Goal: Information Seeking & Learning: Learn about a topic

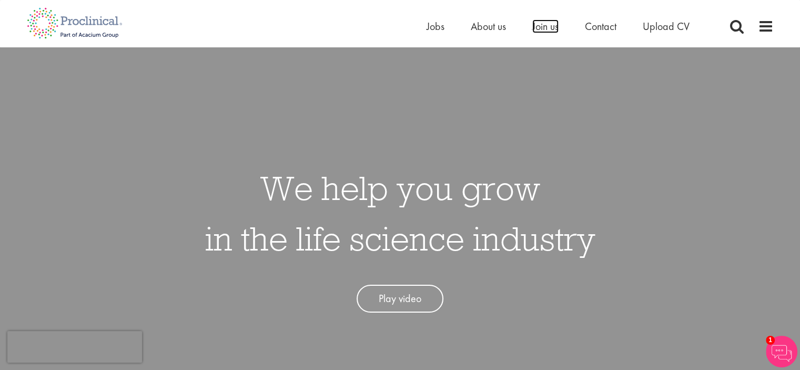
click at [543, 29] on span "Join us" at bounding box center [546, 26] width 26 height 14
click at [432, 28] on span "Jobs" at bounding box center [436, 26] width 18 height 14
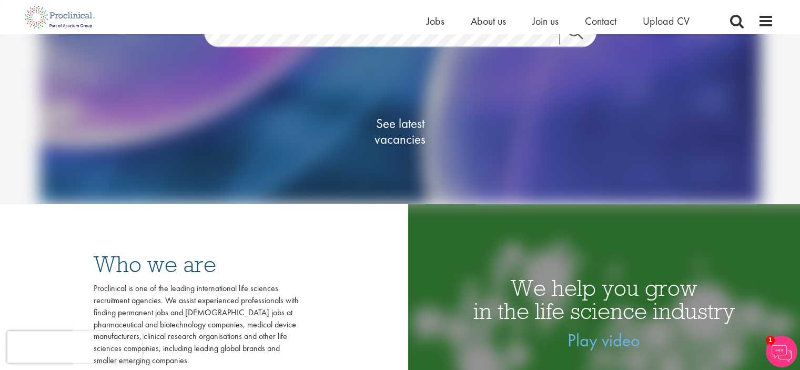
scroll to position [142, 0]
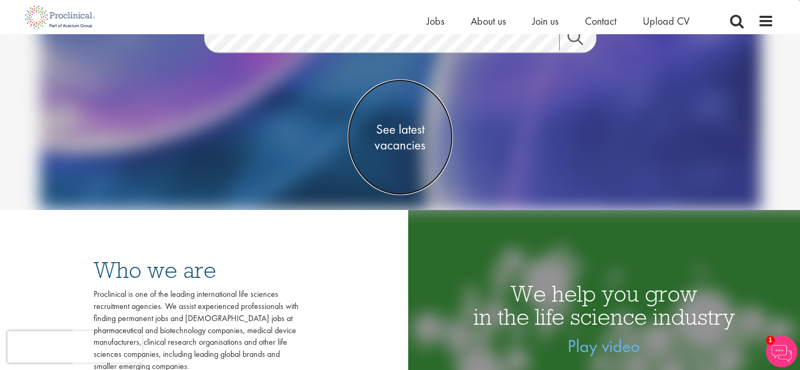
click at [408, 131] on span "See latest vacancies" at bounding box center [400, 137] width 105 height 32
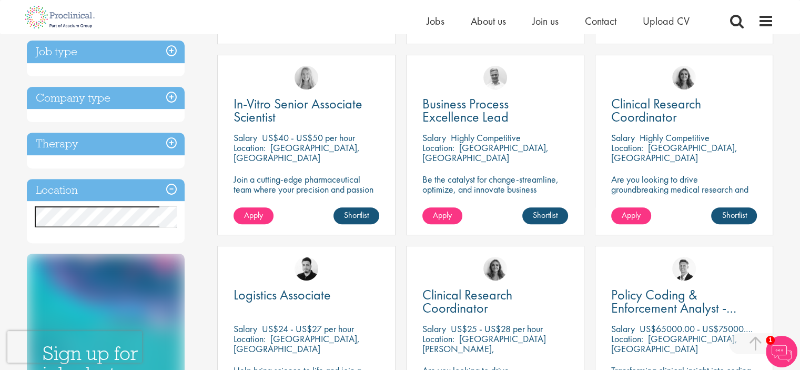
scroll to position [372, 0]
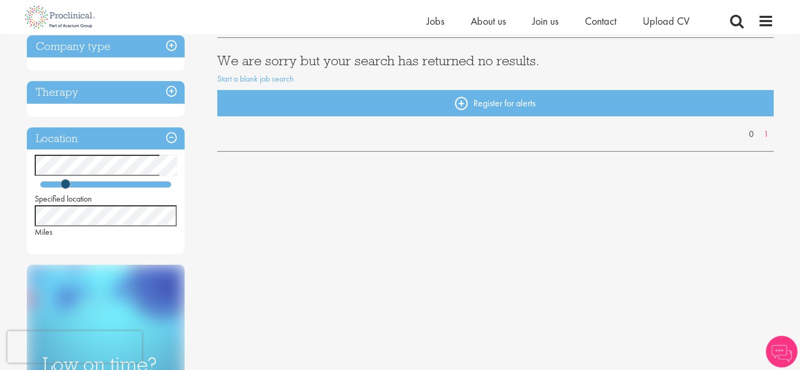
scroll to position [181, 0]
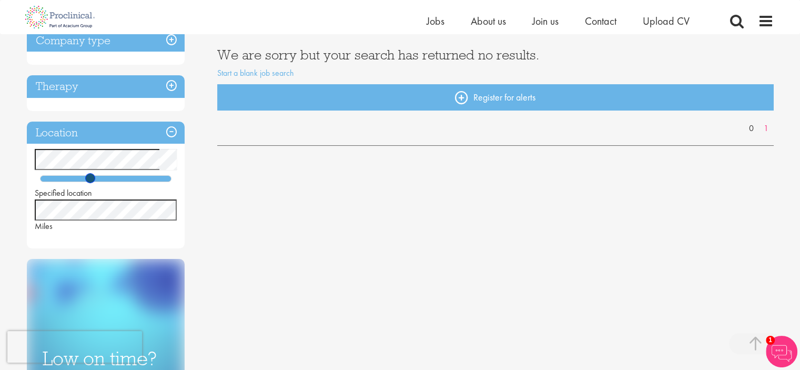
drag, startPoint x: 67, startPoint y: 178, endPoint x: 97, endPoint y: 183, distance: 29.8
click at [97, 183] on div "Specified location Miles" at bounding box center [106, 190] width 158 height 83
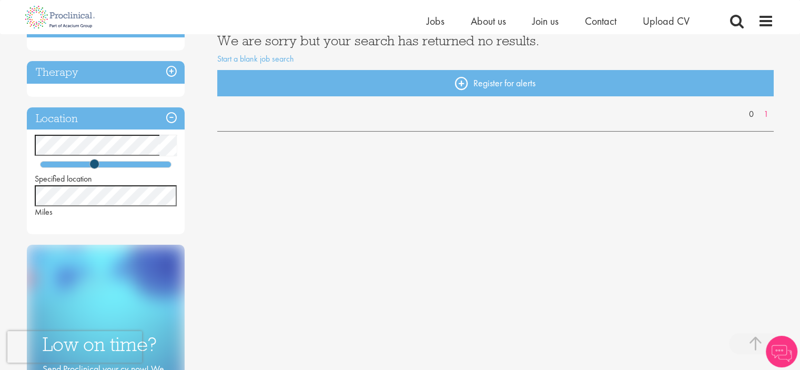
scroll to position [198, 0]
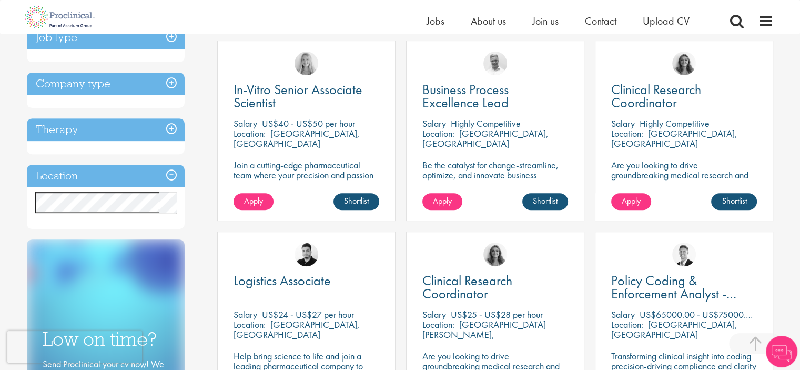
scroll to position [392, 0]
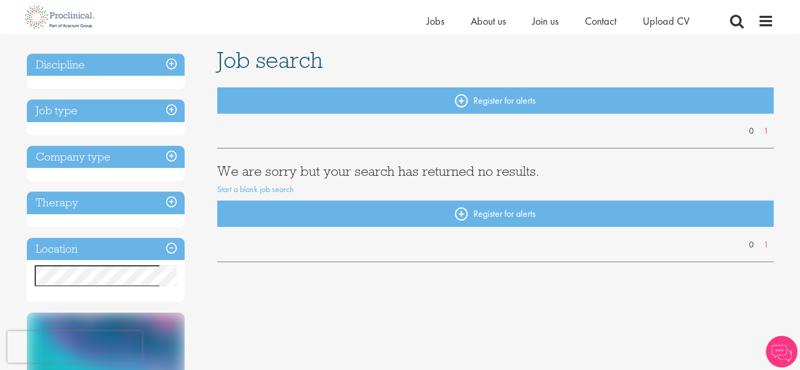
scroll to position [64, 0]
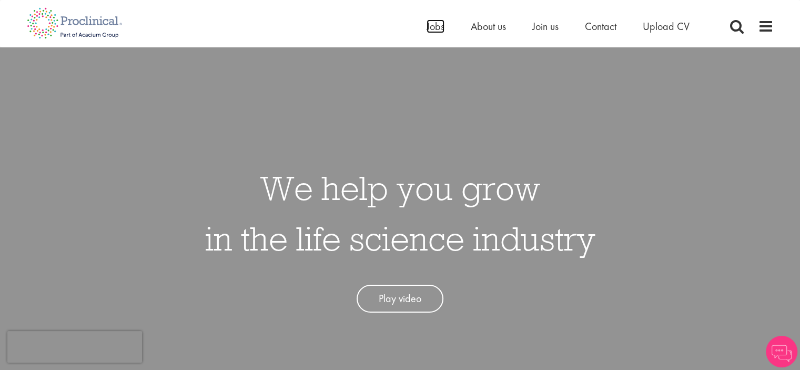
click at [428, 32] on span "Jobs" at bounding box center [436, 26] width 18 height 14
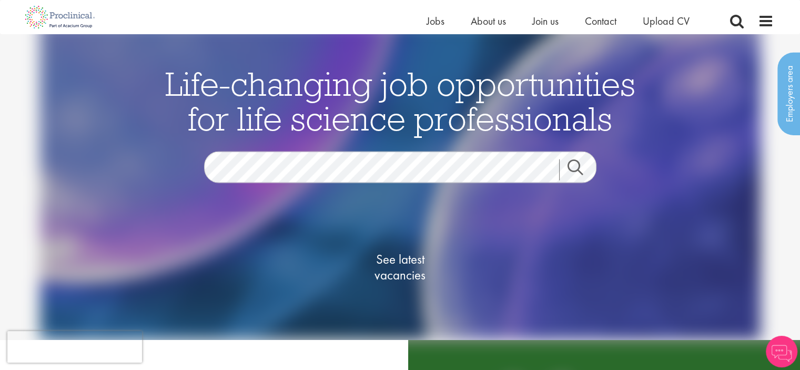
scroll to position [25, 0]
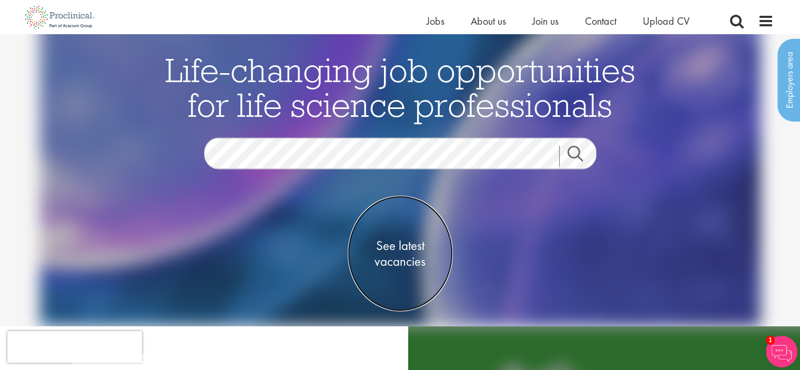
click at [395, 246] on span "See latest vacancies" at bounding box center [400, 253] width 105 height 32
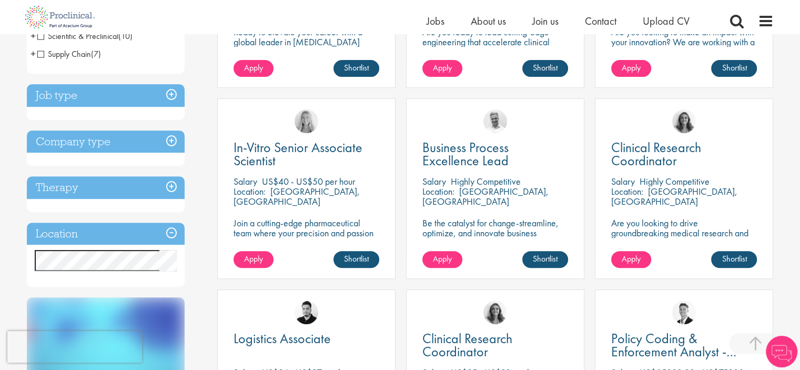
scroll to position [341, 0]
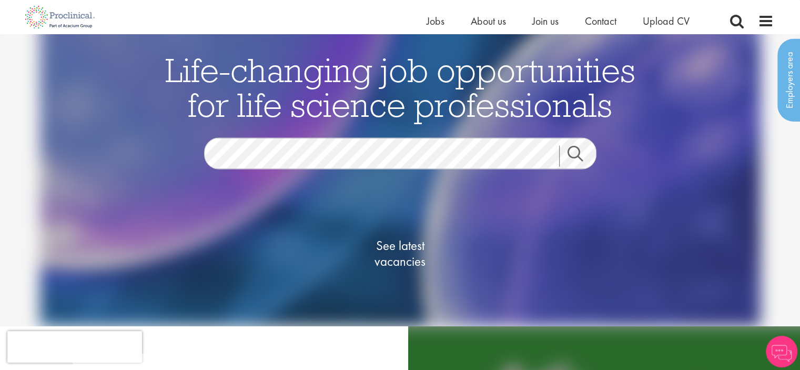
scroll to position [25, 0]
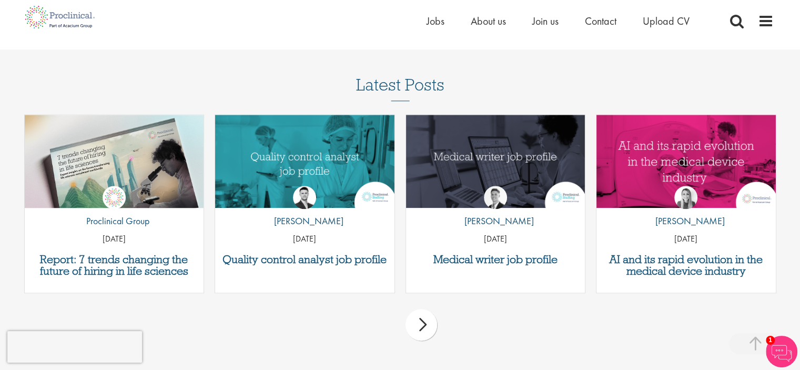
scroll to position [1203, 0]
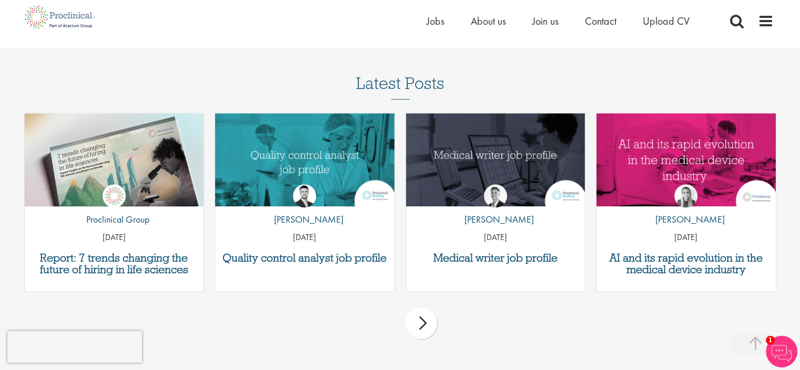
click at [320, 152] on img "Link to a post" at bounding box center [304, 159] width 179 height 93
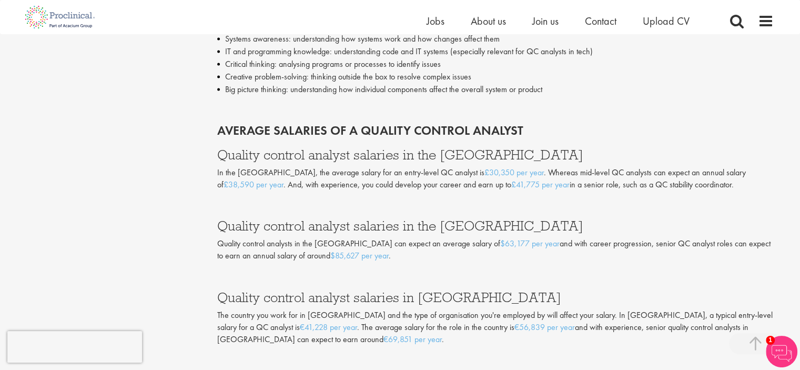
scroll to position [1739, 0]
